Goal: Task Accomplishment & Management: Manage account settings

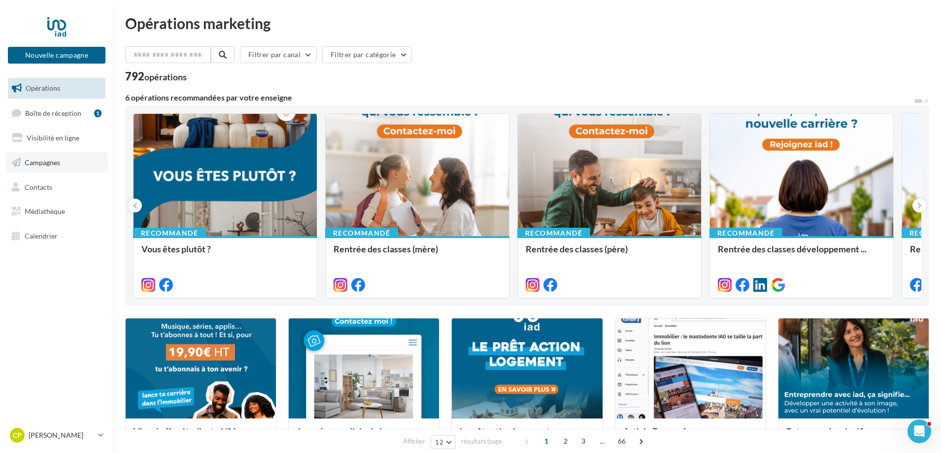
click at [42, 159] on span "Campagnes" at bounding box center [42, 162] width 35 height 8
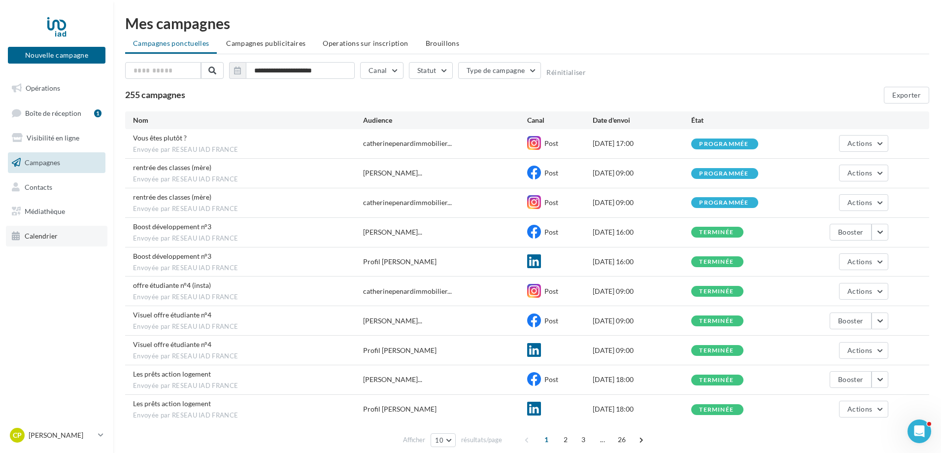
click at [31, 237] on span "Calendrier" at bounding box center [41, 236] width 33 height 8
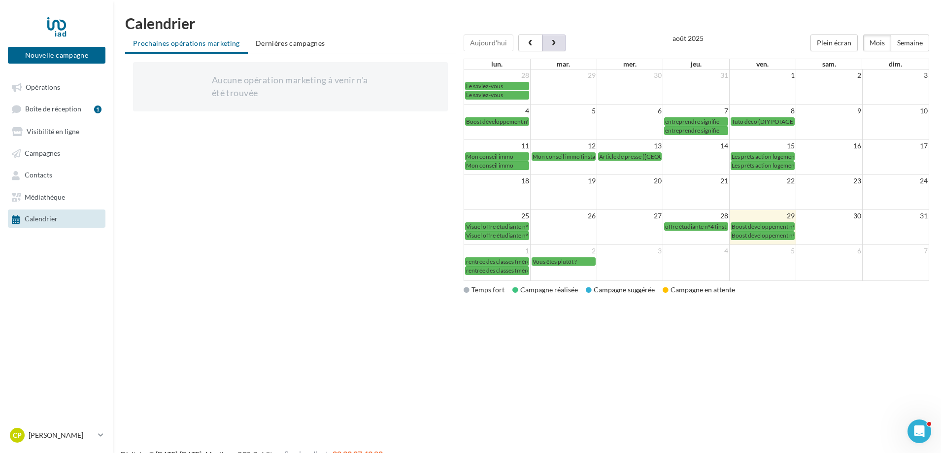
click at [551, 41] on span "button" at bounding box center [553, 43] width 8 height 7
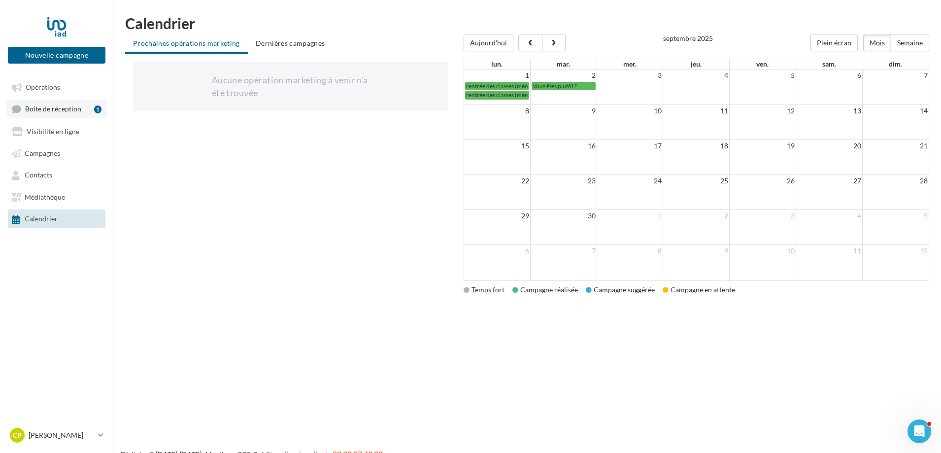
click at [45, 113] on span "Boîte de réception" at bounding box center [53, 109] width 56 height 8
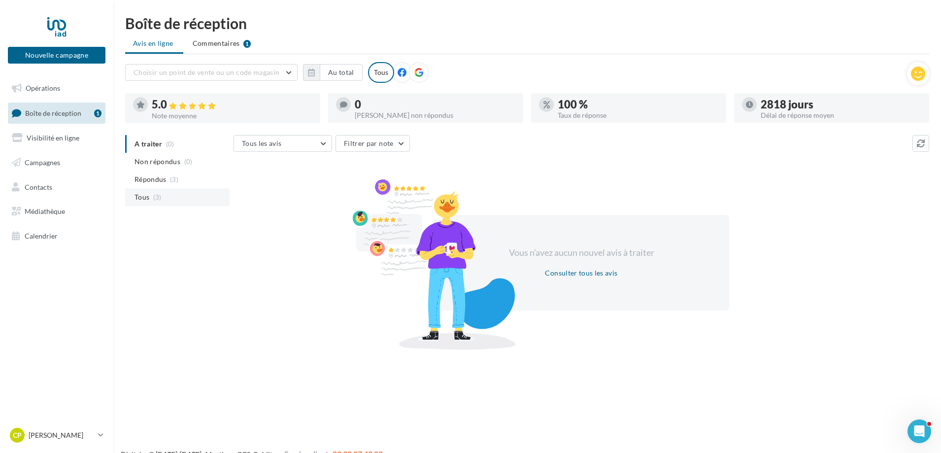
click at [144, 195] on span "Tous" at bounding box center [141, 197] width 15 height 10
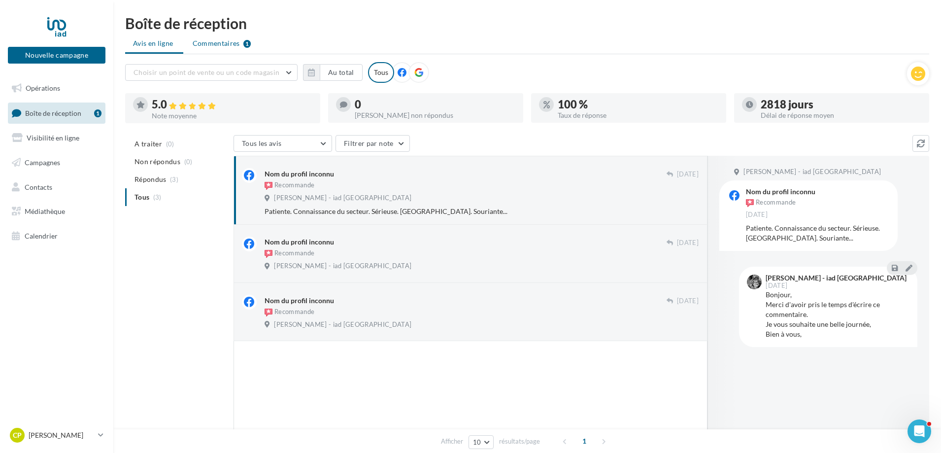
click at [224, 41] on span "Commentaires" at bounding box center [216, 43] width 47 height 10
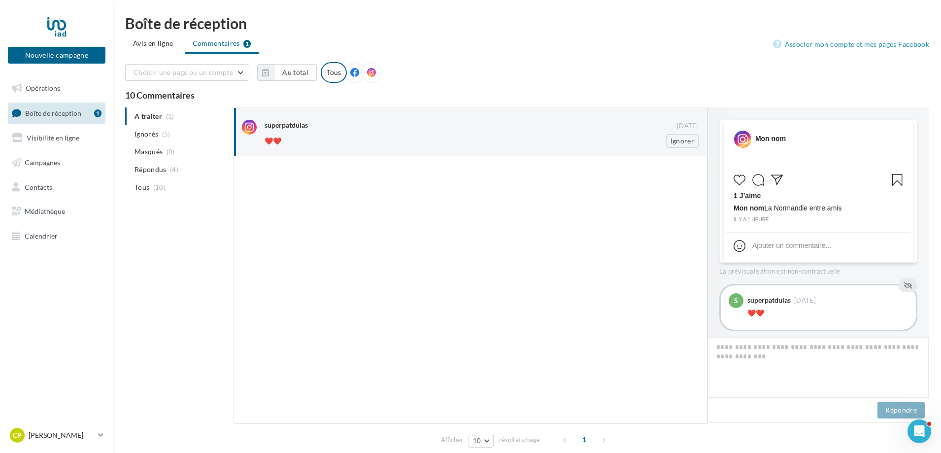
scroll to position [14, 0]
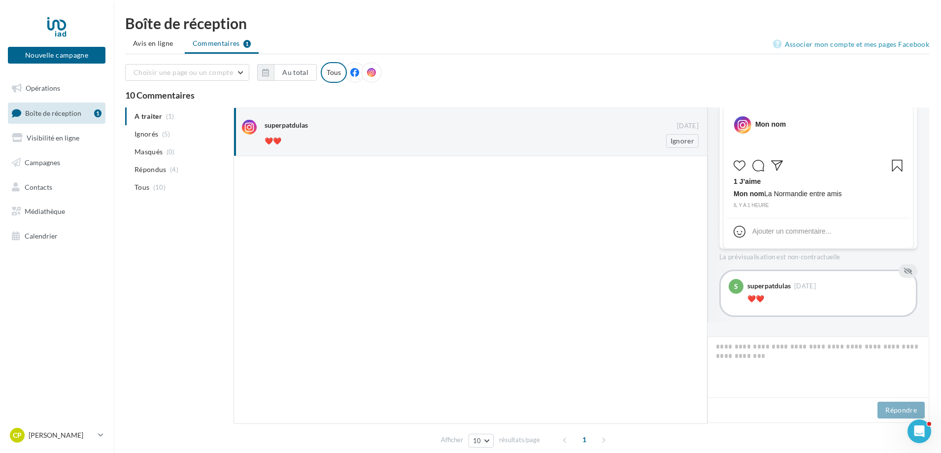
click at [533, 129] on div "superpatdulas" at bounding box center [471, 125] width 412 height 10
click at [377, 132] on div "superpatdulas" at bounding box center [471, 126] width 412 height 12
click at [673, 136] on button "Ignorer" at bounding box center [682, 141] width 33 height 14
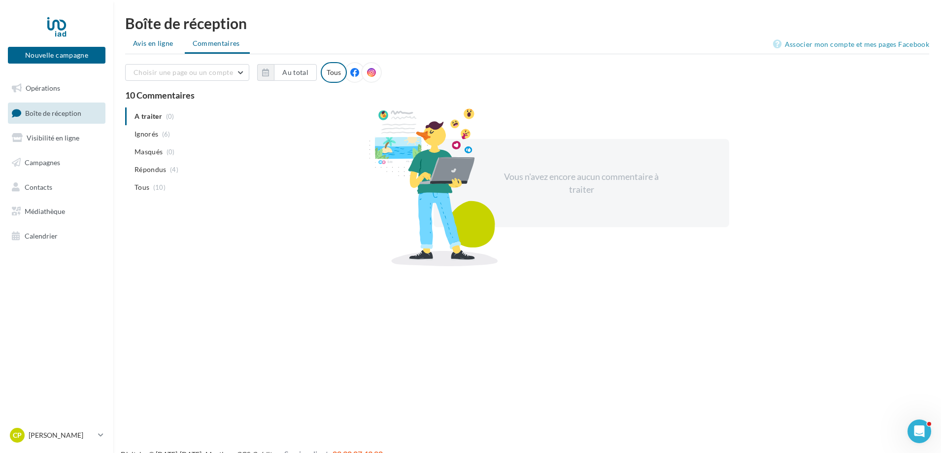
click at [162, 41] on span "Avis en ligne" at bounding box center [153, 43] width 40 height 10
